Goal: Task Accomplishment & Management: Manage account settings

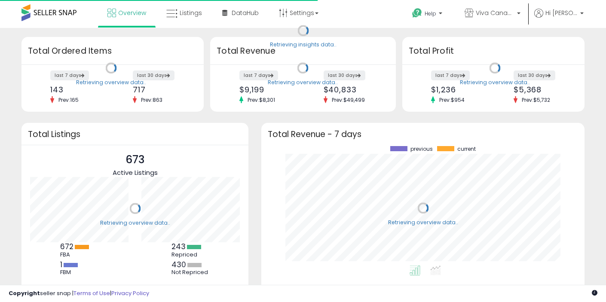
scroll to position [119, 306]
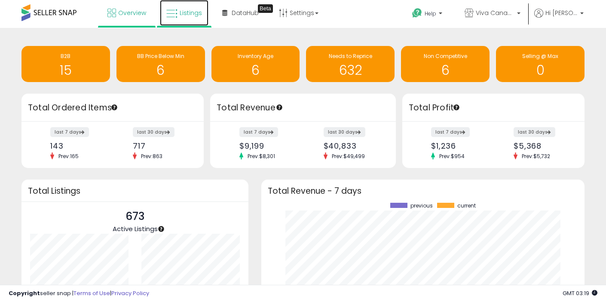
click at [183, 11] on span "Listings" at bounding box center [191, 13] width 22 height 9
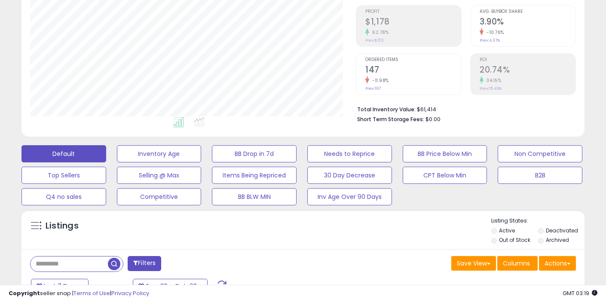
scroll to position [127, 0]
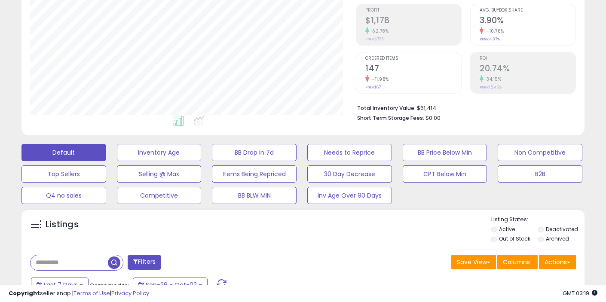
click at [502, 239] on label "Out of Stock" at bounding box center [514, 238] width 31 height 7
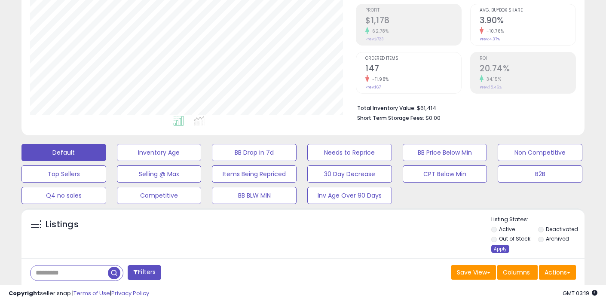
click at [497, 247] on div "Apply" at bounding box center [500, 249] width 18 height 8
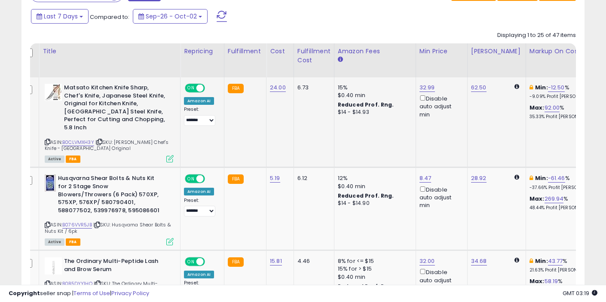
scroll to position [0, 0]
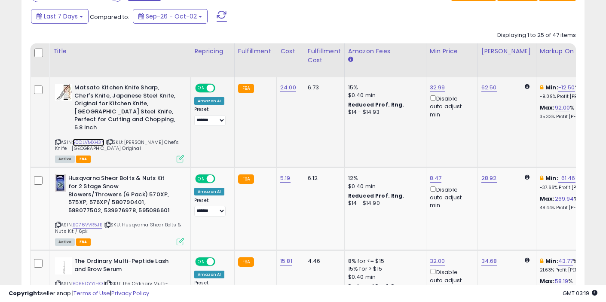
click at [95, 139] on link "B0CLVMXH3Y" at bounding box center [89, 142] width 32 height 7
click at [99, 139] on link "B0CLVMXH3Y" at bounding box center [89, 142] width 32 height 7
click at [99, 221] on link "B076VVR5JB" at bounding box center [88, 224] width 30 height 7
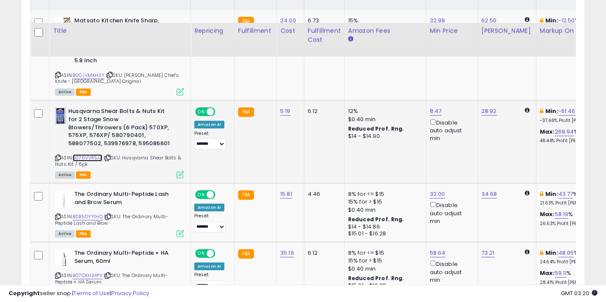
scroll to position [486, 0]
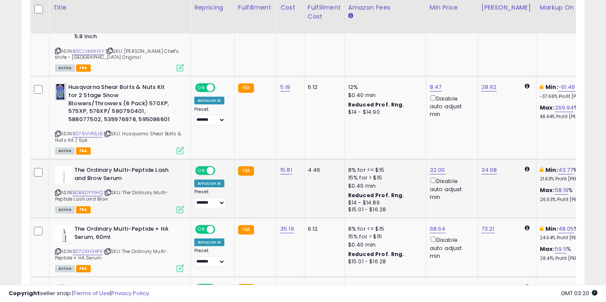
click at [94, 189] on span "| SKU: The Ordinary Multi-Peptide Lash and Brow" at bounding box center [111, 195] width 113 height 13
click at [93, 189] on link "B0B5DYY1HQ" at bounding box center [88, 192] width 30 height 7
click at [95, 189] on link "B0B5DYY1HQ" at bounding box center [88, 192] width 30 height 7
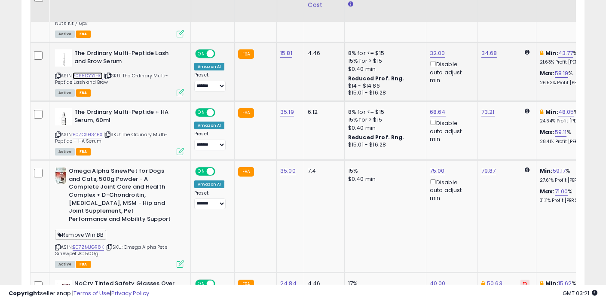
scroll to position [605, 0]
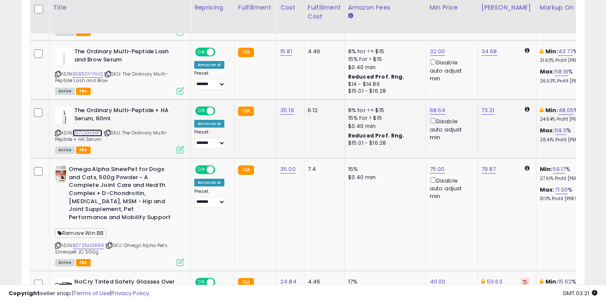
click at [98, 129] on link "B07CKH34PX" at bounding box center [88, 132] width 30 height 7
click at [90, 242] on link "B07ZMJGR8K" at bounding box center [88, 245] width 31 height 7
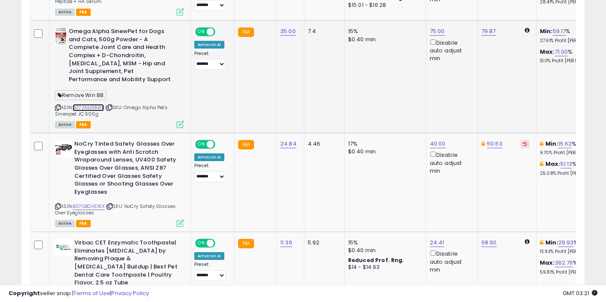
scroll to position [744, 0]
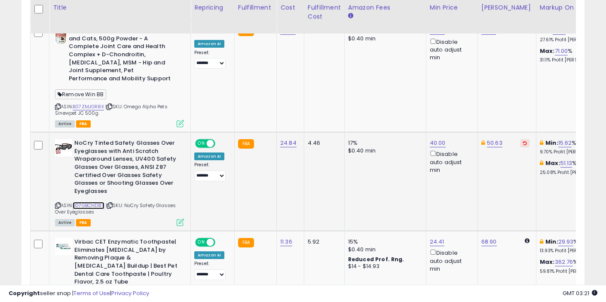
click at [98, 202] on link "B07GBCHD8X" at bounding box center [89, 205] width 32 height 7
click at [436, 139] on link "40.00" at bounding box center [438, 143] width 16 height 9
type input "*"
type input "*****"
click at [469, 98] on div "***** This will override store markup" at bounding box center [431, 110] width 124 height 31
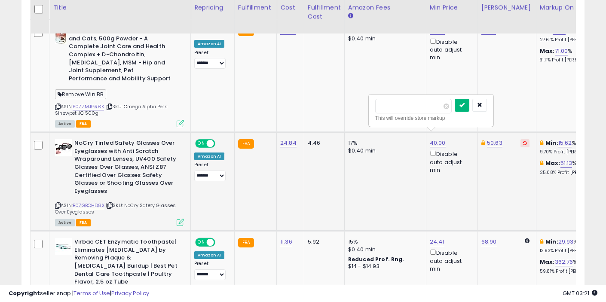
click at [466, 110] on button "submit" at bounding box center [461, 105] width 15 height 13
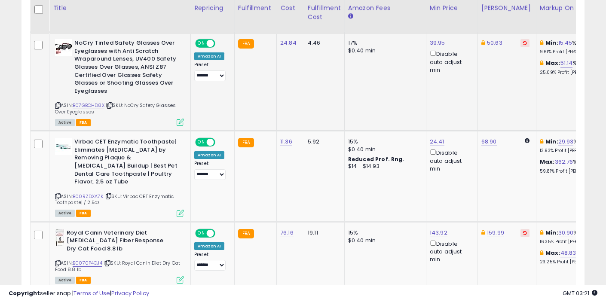
scroll to position [844, 0]
click at [96, 192] on link "B00RZDXA7K" at bounding box center [88, 195] width 30 height 7
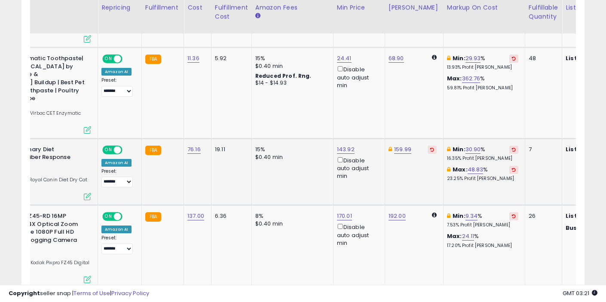
scroll to position [0, 0]
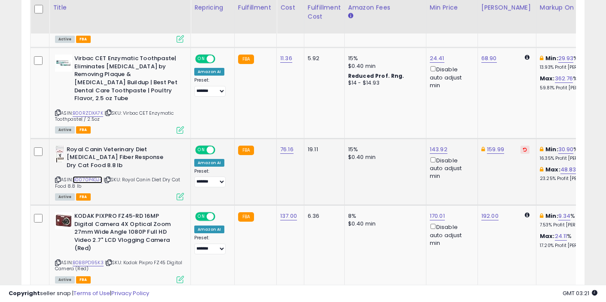
click at [89, 176] on link "B0070P4GJ4" at bounding box center [88, 179] width 30 height 7
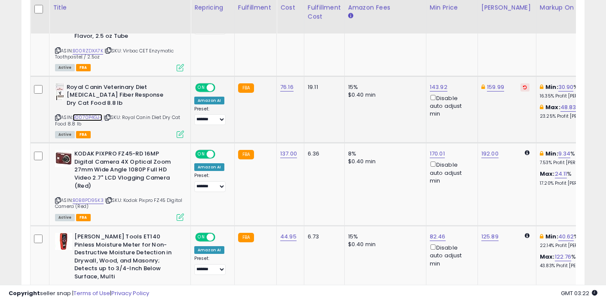
scroll to position [990, 0]
click at [94, 196] on link "B0B8PD95K3" at bounding box center [88, 199] width 31 height 7
click at [92, 196] on link "B0B8PD95K3" at bounding box center [88, 199] width 31 height 7
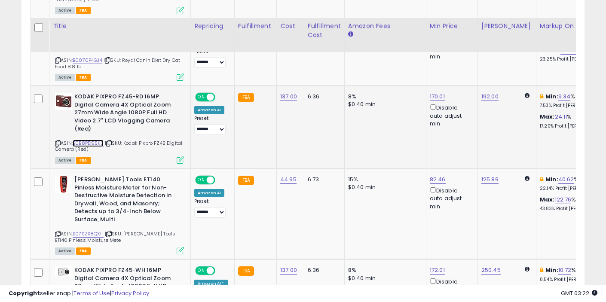
scroll to position [1066, 0]
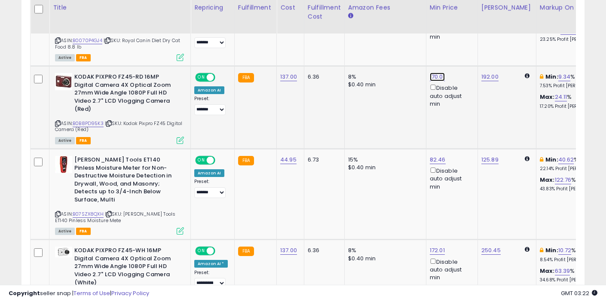
click at [434, 73] on link "170.01" at bounding box center [437, 77] width 15 height 9
type input "***"
click at [469, 27] on button "submit" at bounding box center [461, 30] width 15 height 13
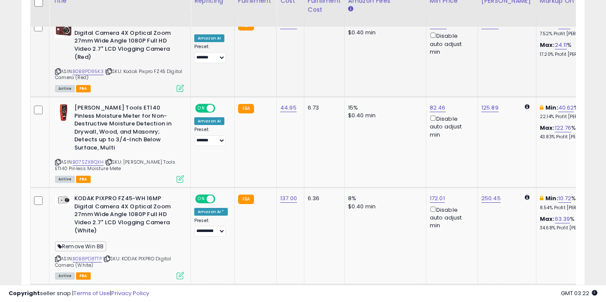
scroll to position [1120, 0]
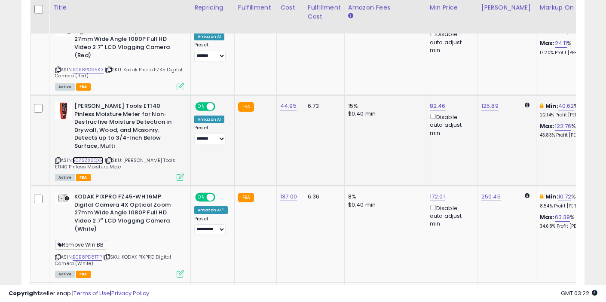
click at [98, 157] on link "B07SZX8QXH" at bounding box center [88, 160] width 31 height 7
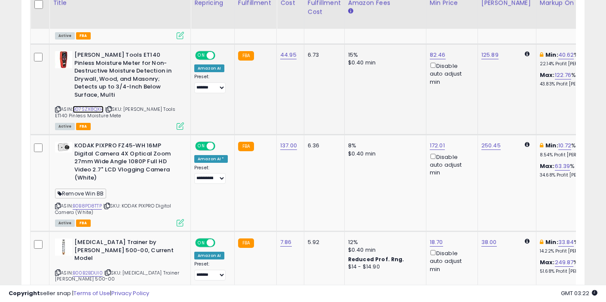
scroll to position [1171, 0]
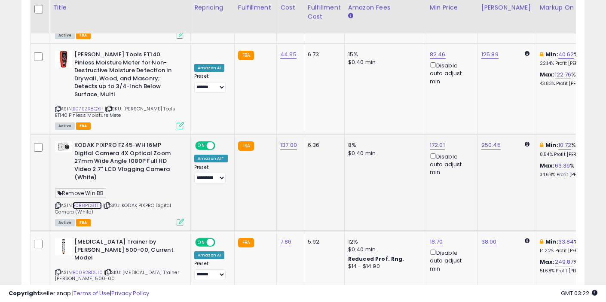
click at [94, 202] on link "B0B8PD8TTP" at bounding box center [87, 205] width 29 height 7
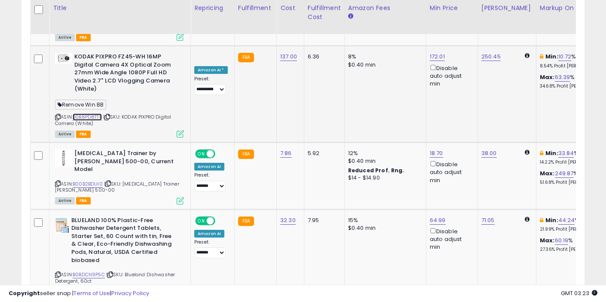
scroll to position [1260, 0]
click at [90, 180] on link "B00B2BDUI0" at bounding box center [88, 183] width 30 height 7
click at [92, 271] on link "B0BDCN9P5C" at bounding box center [89, 274] width 32 height 7
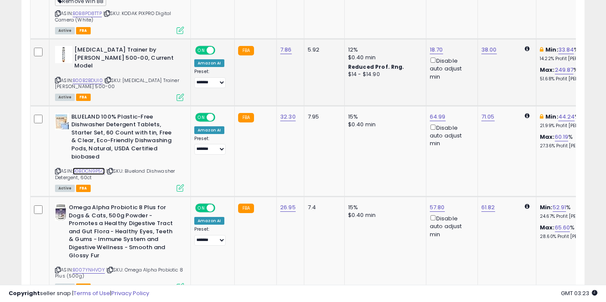
scroll to position [1391, 0]
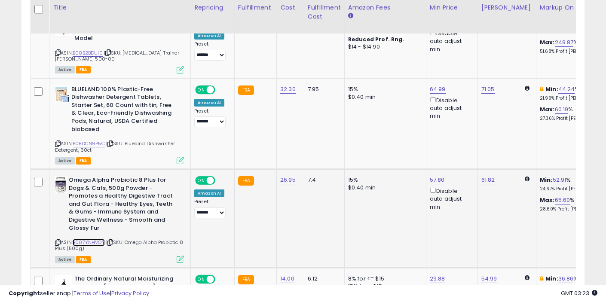
click at [99, 239] on link "B007YNHVOY" at bounding box center [89, 242] width 32 height 7
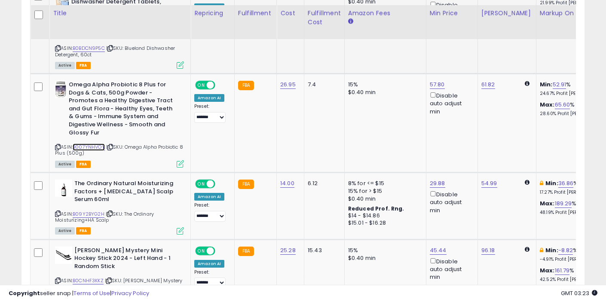
scroll to position [1492, 0]
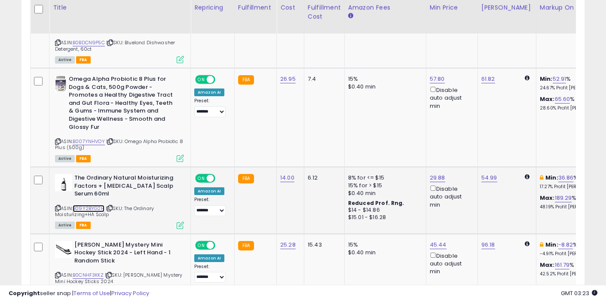
click at [93, 205] on link "B09Y2BYG2H" at bounding box center [89, 208] width 32 height 7
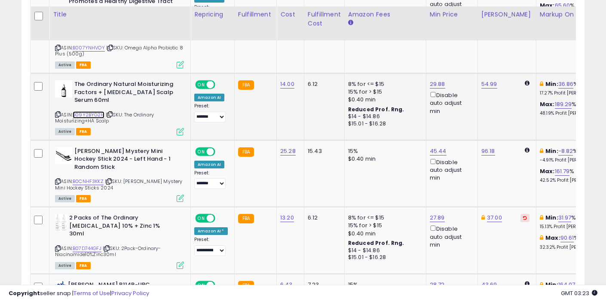
scroll to position [1593, 0]
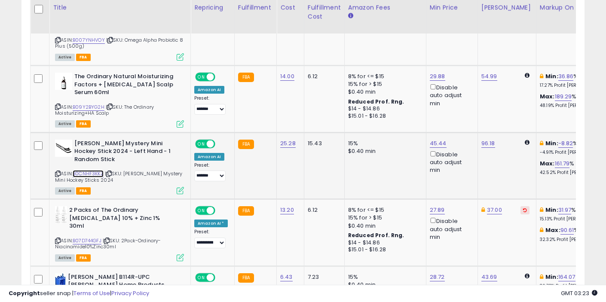
click at [93, 170] on link "B0CNHF3KKZ" at bounding box center [88, 173] width 31 height 7
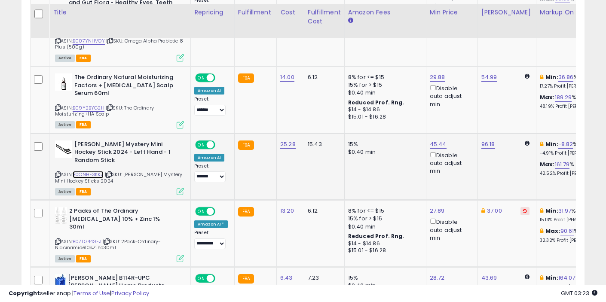
scroll to position [1600, 0]
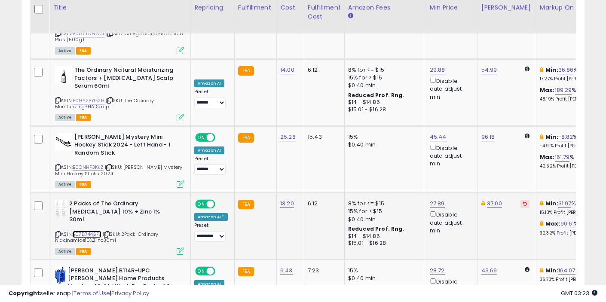
click at [90, 231] on link "B07D744GFJ" at bounding box center [87, 234] width 29 height 7
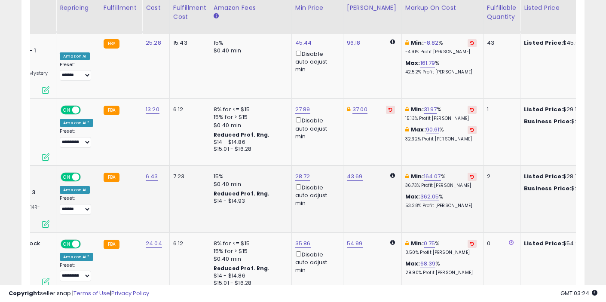
scroll to position [0, 0]
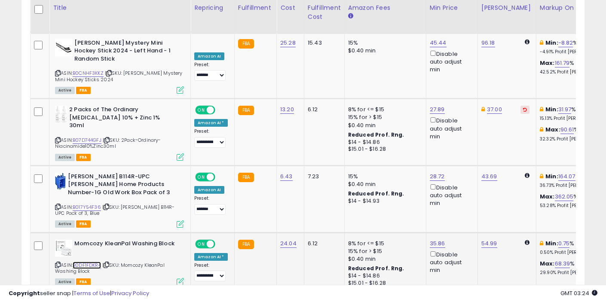
click at [94, 262] on link "B0DF1FDKR4" at bounding box center [87, 265] width 28 height 7
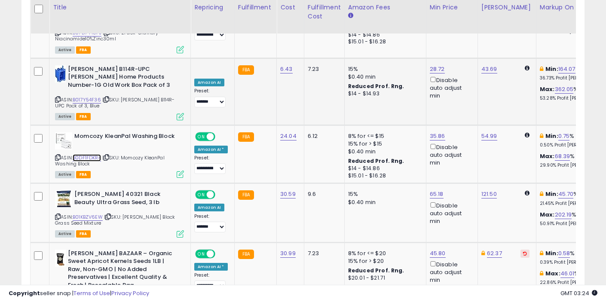
scroll to position [1801, 0]
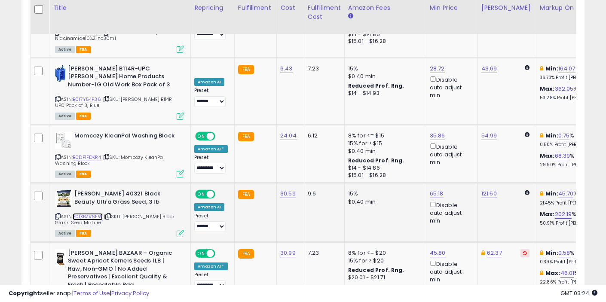
click at [94, 213] on link "B01KBZV6EW" at bounding box center [88, 216] width 30 height 7
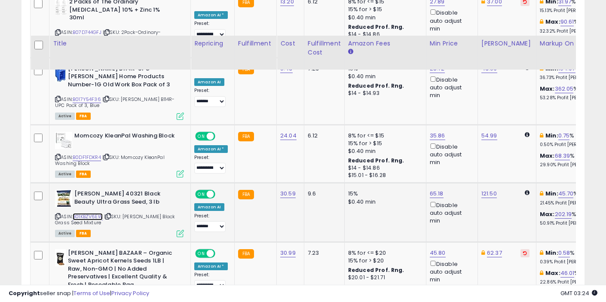
scroll to position [1880, 0]
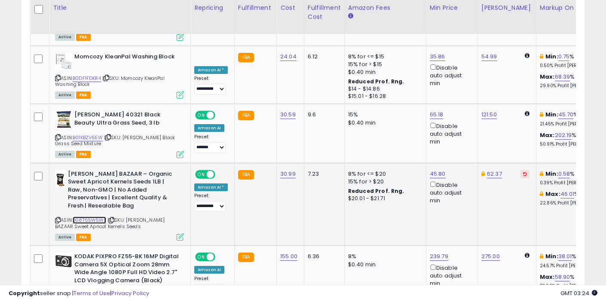
click at [98, 216] on link "B08T65W5WL" at bounding box center [90, 219] width 34 height 7
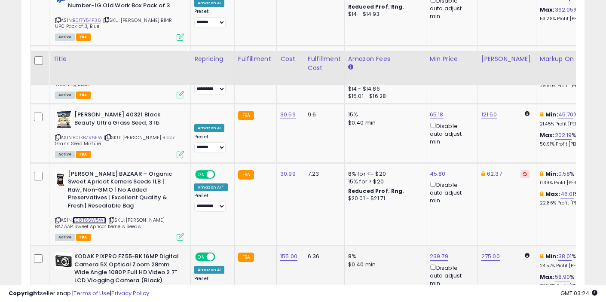
scroll to position [2040, 0]
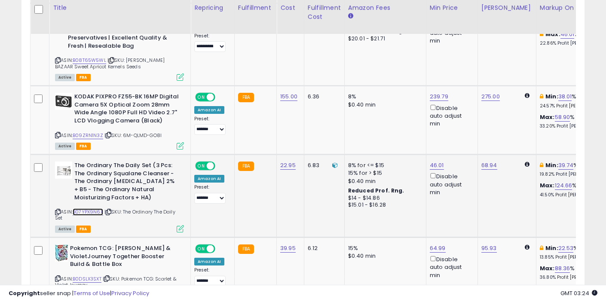
click at [93, 208] on link "B07YPX9N6X" at bounding box center [88, 211] width 30 height 7
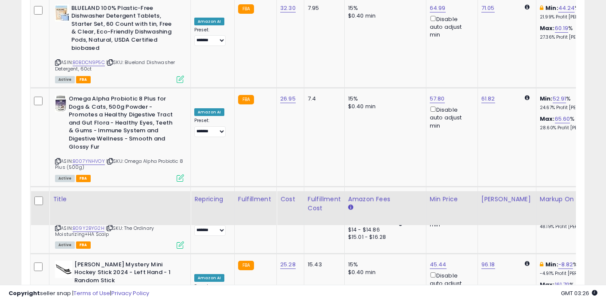
scroll to position [1173, 0]
